Goal: Task Accomplishment & Management: Manage account settings

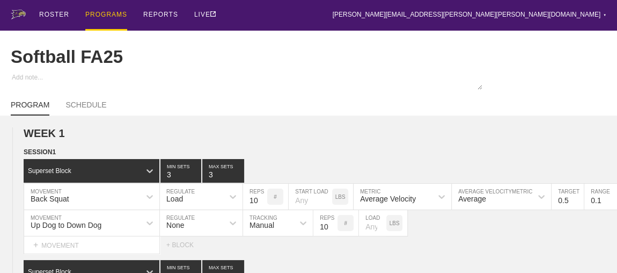
click at [101, 12] on div "PROGRAMS" at bounding box center [106, 15] width 42 height 31
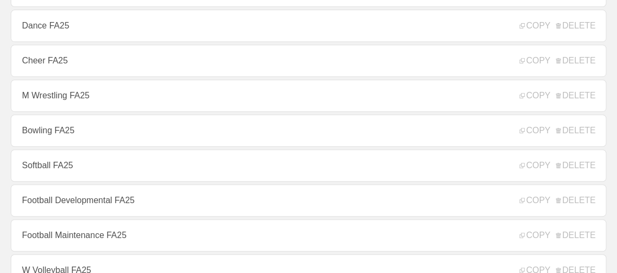
scroll to position [244, 0]
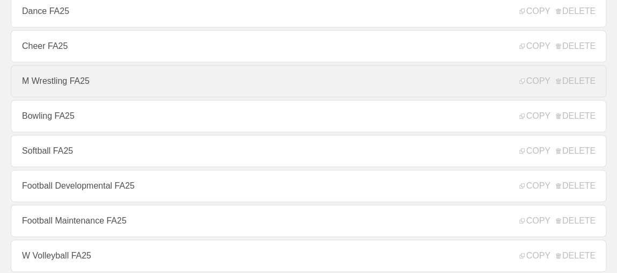
click at [63, 79] on link "M Wrestling FA25" at bounding box center [309, 81] width 596 height 32
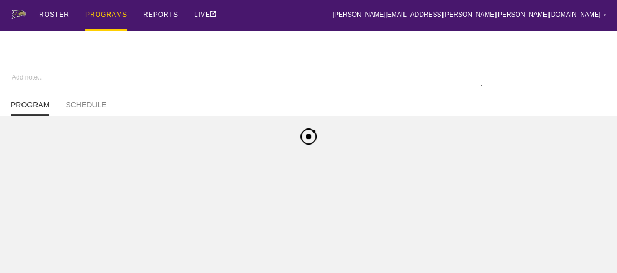
type textarea "x"
type input "M Wrestling FA25"
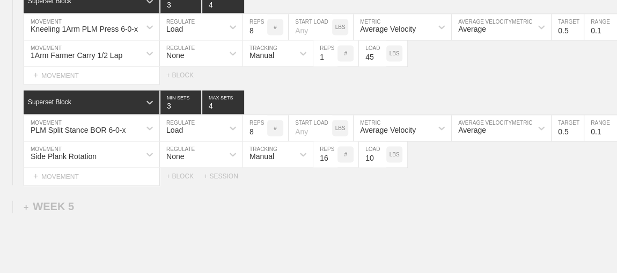
scroll to position [2980, 0]
